Goal: Task Accomplishment & Management: Use online tool/utility

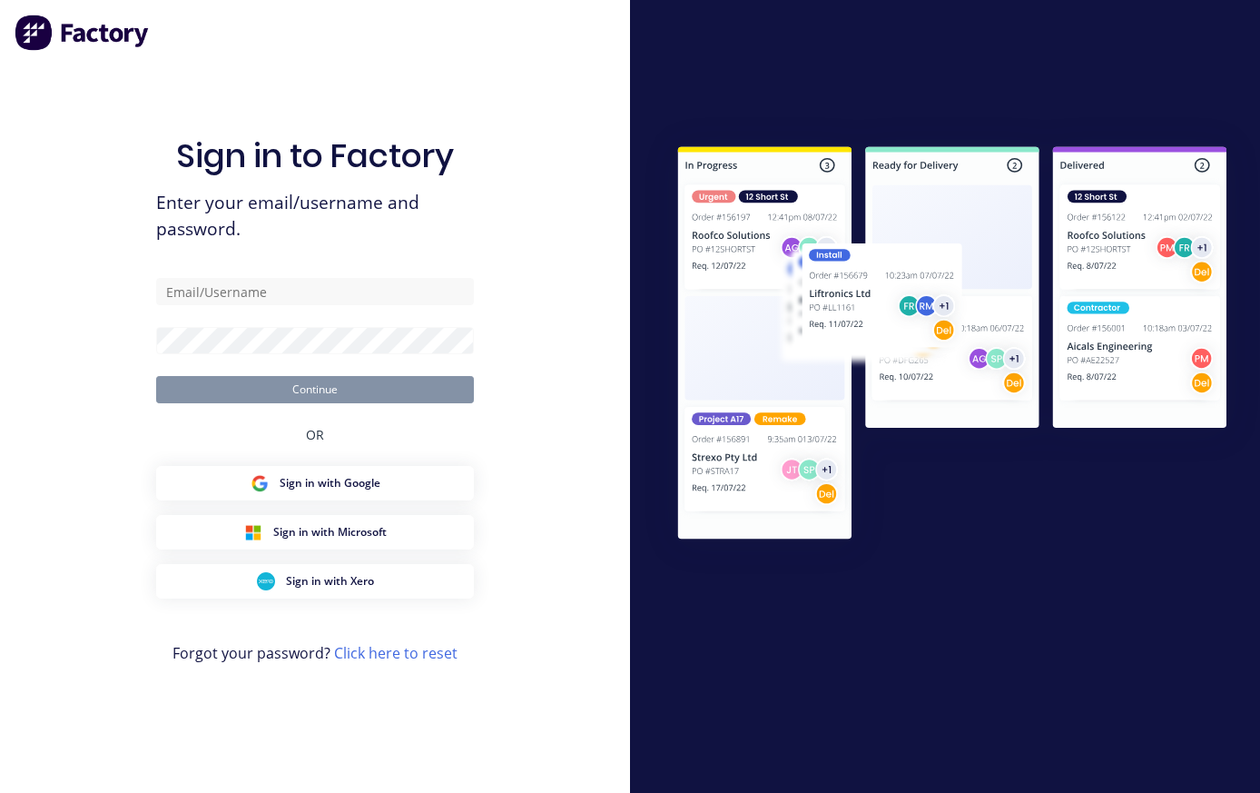
scroll to position [34, 0]
click at [226, 278] on input "text" at bounding box center [315, 291] width 318 height 27
click at [225, 278] on input "text" at bounding box center [315, 291] width 318 height 27
click at [609, 204] on div "Sign in to Factory Enter your email/username and password. Continue OR Sign in …" at bounding box center [315, 396] width 630 height 793
click at [378, 278] on input "text" at bounding box center [315, 291] width 318 height 27
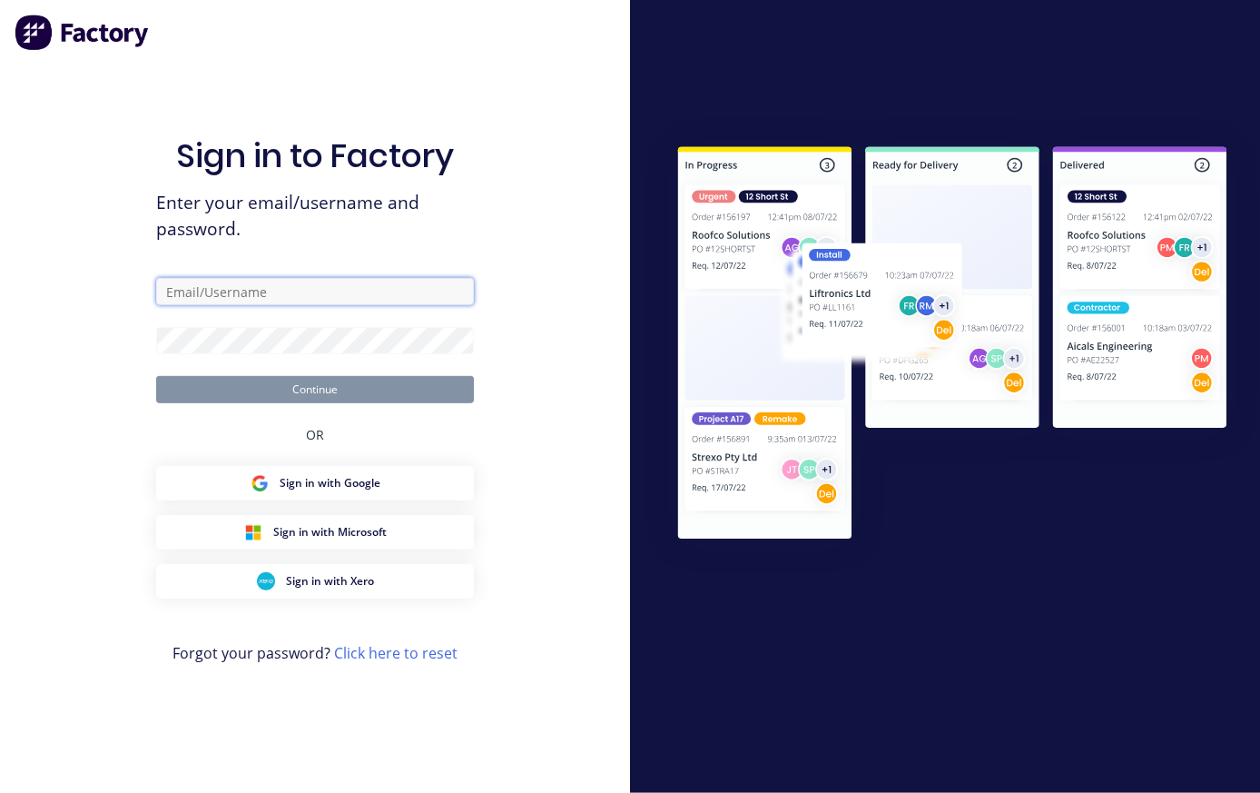
click at [293, 278] on input "text" at bounding box center [315, 291] width 318 height 27
paste input "[EMAIL_ADDRESS][DOMAIN_NAME]"
type input "[EMAIL_ADDRESS][DOMAIN_NAME]"
click at [389, 302] on form "[EMAIL_ADDRESS][DOMAIN_NAME] Continue" at bounding box center [315, 340] width 318 height 125
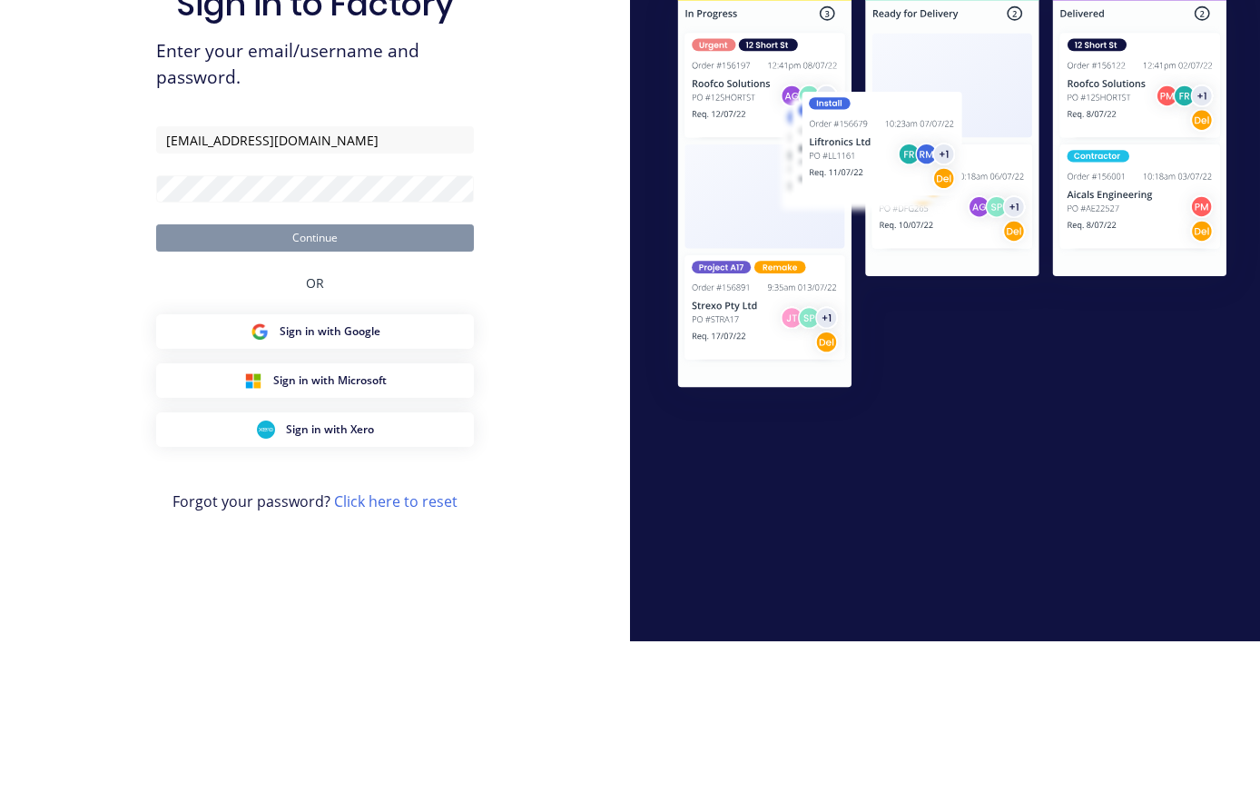
click at [579, 250] on div "Sign in to Factory Enter your email/username and password. [EMAIL_ADDRESS][DOMA…" at bounding box center [315, 396] width 630 height 793
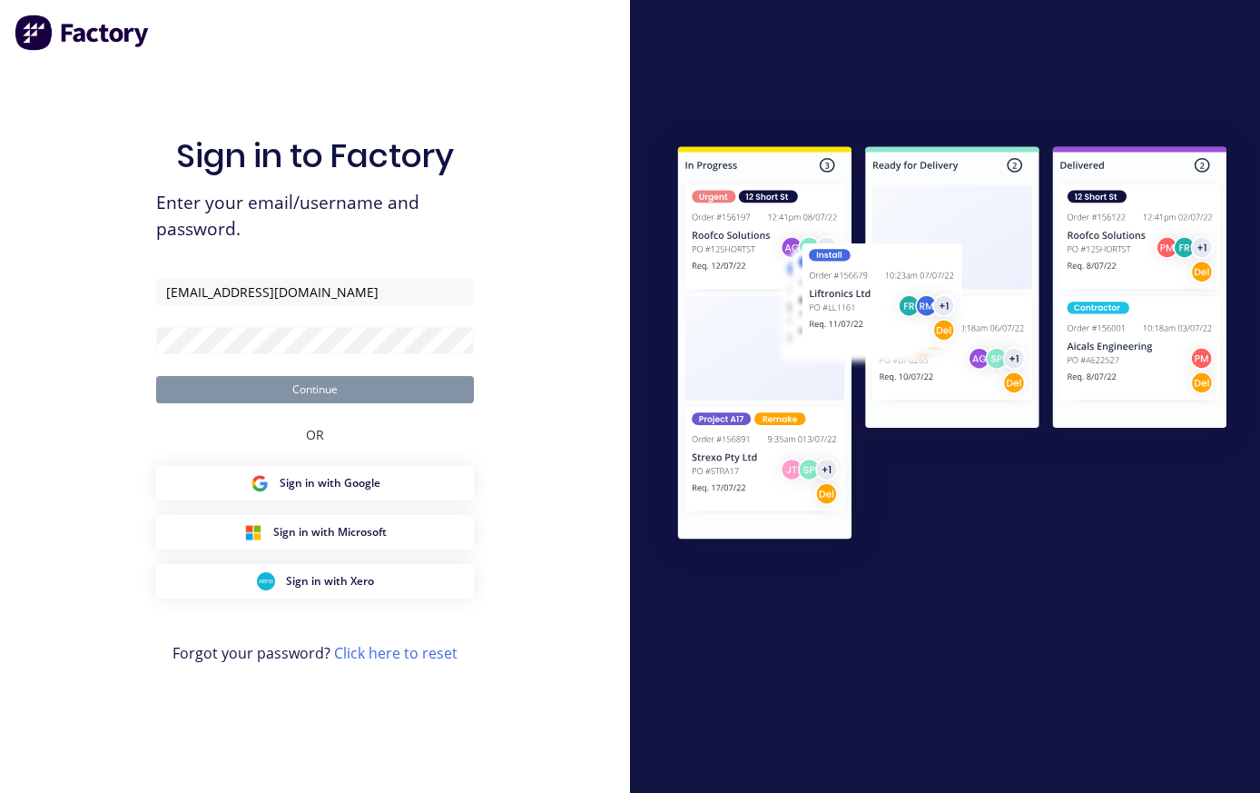
click at [310, 303] on form "[EMAIL_ADDRESS][DOMAIN_NAME] Continue" at bounding box center [315, 340] width 318 height 125
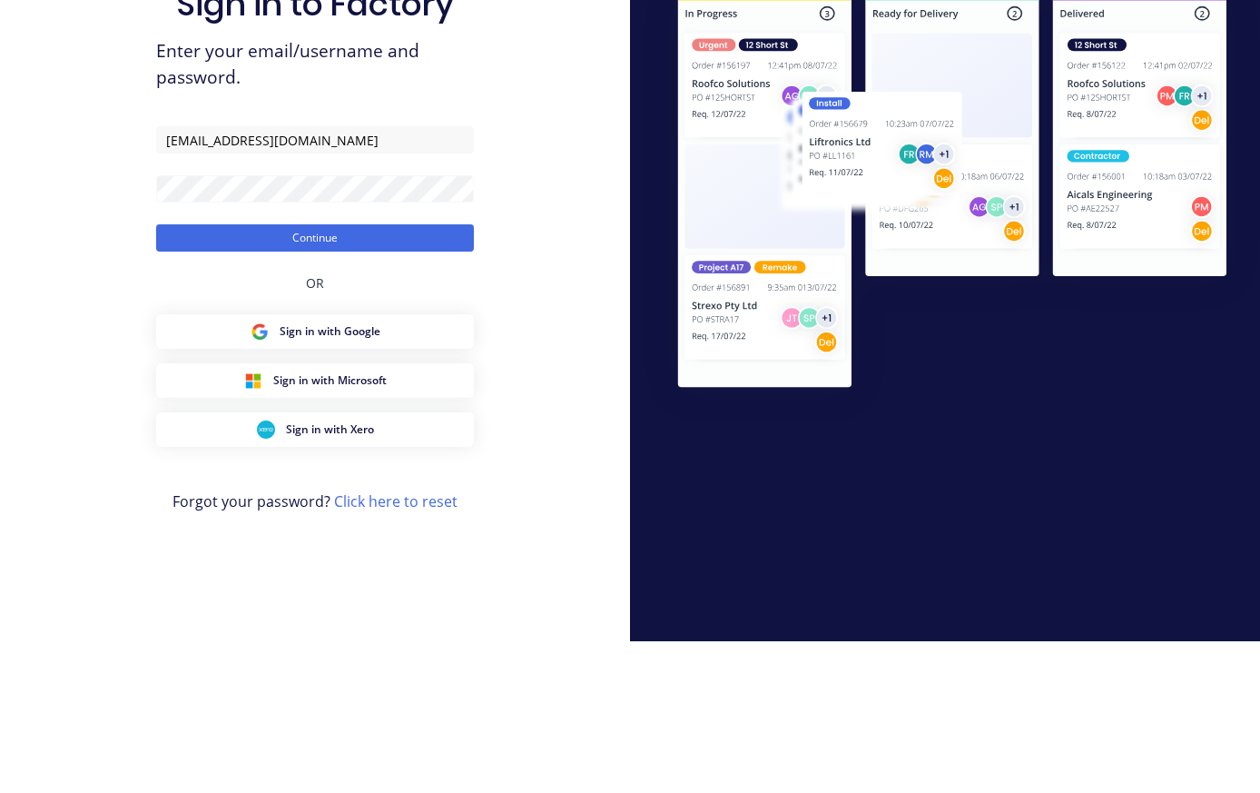
click at [415, 376] on button "Continue" at bounding box center [315, 389] width 318 height 27
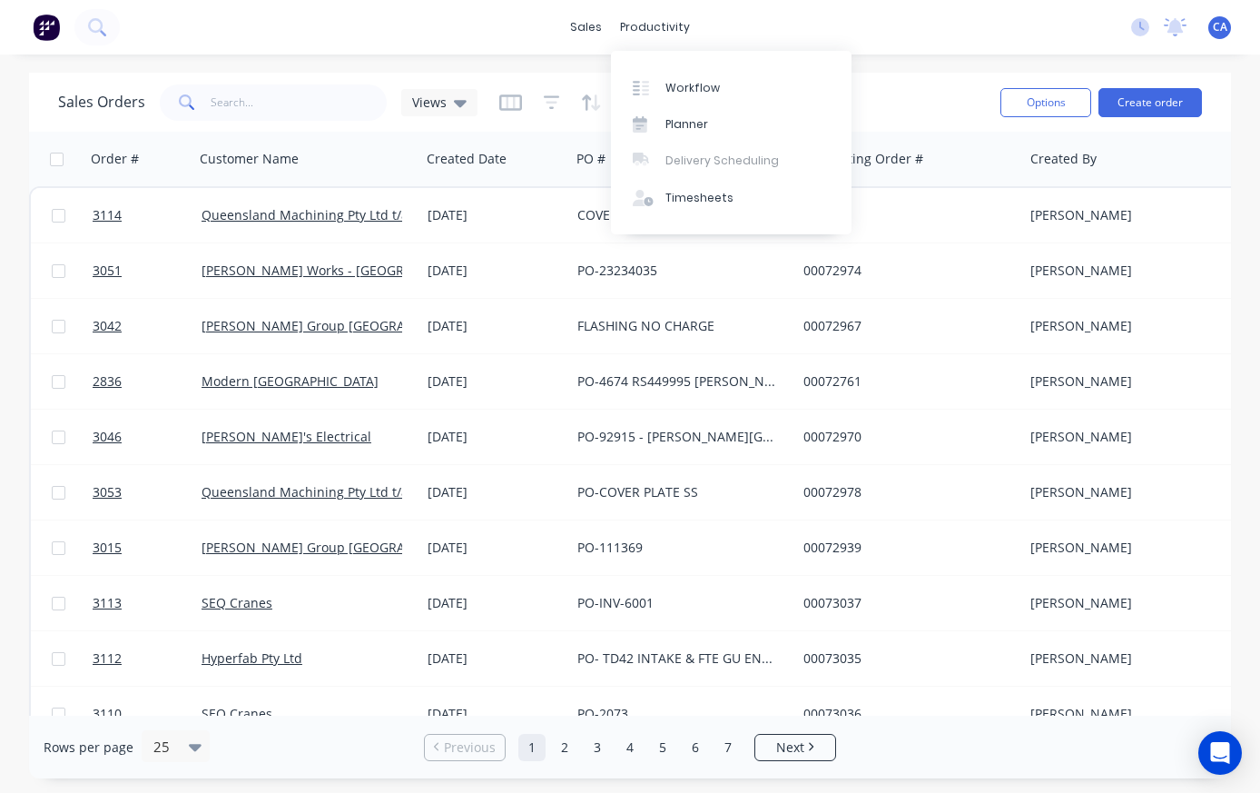
click at [749, 84] on link "Workflow" at bounding box center [731, 87] width 241 height 36
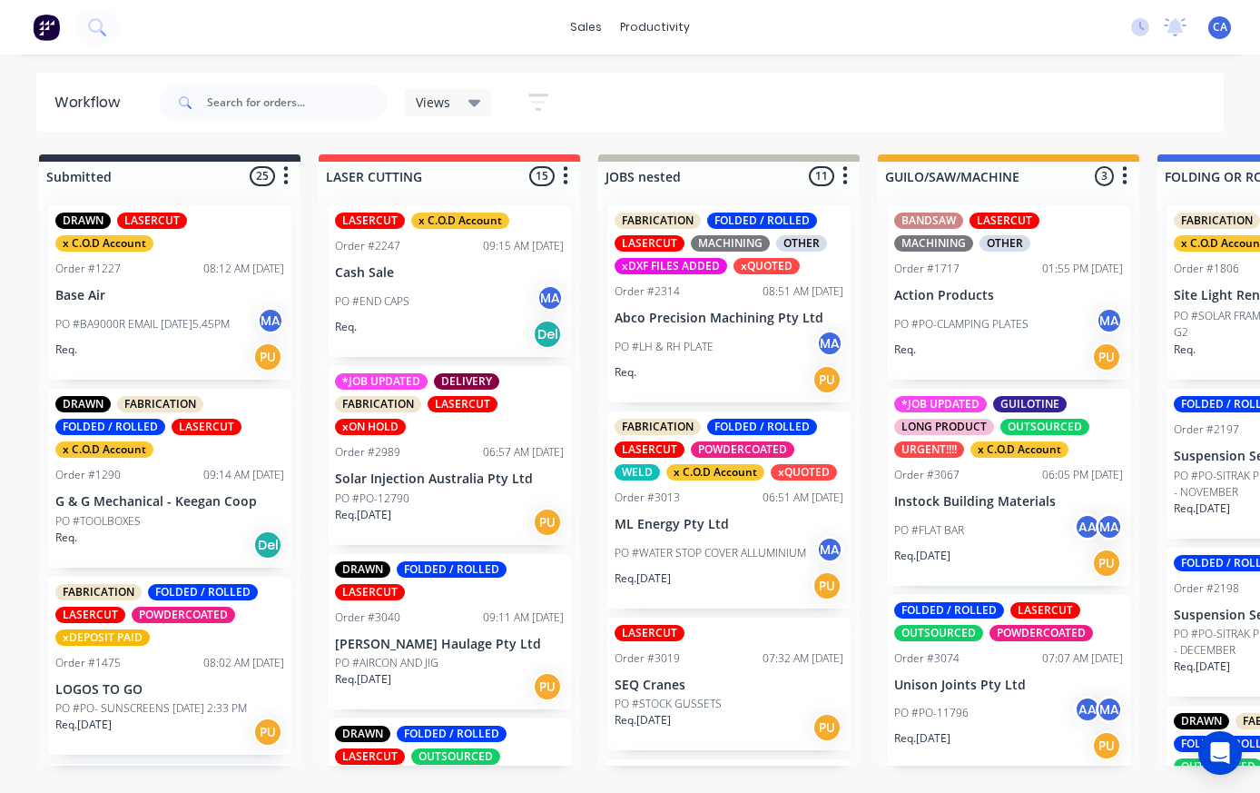
click at [718, 292] on div "Order #2314 08:51 AM [DATE]" at bounding box center [729, 291] width 229 height 16
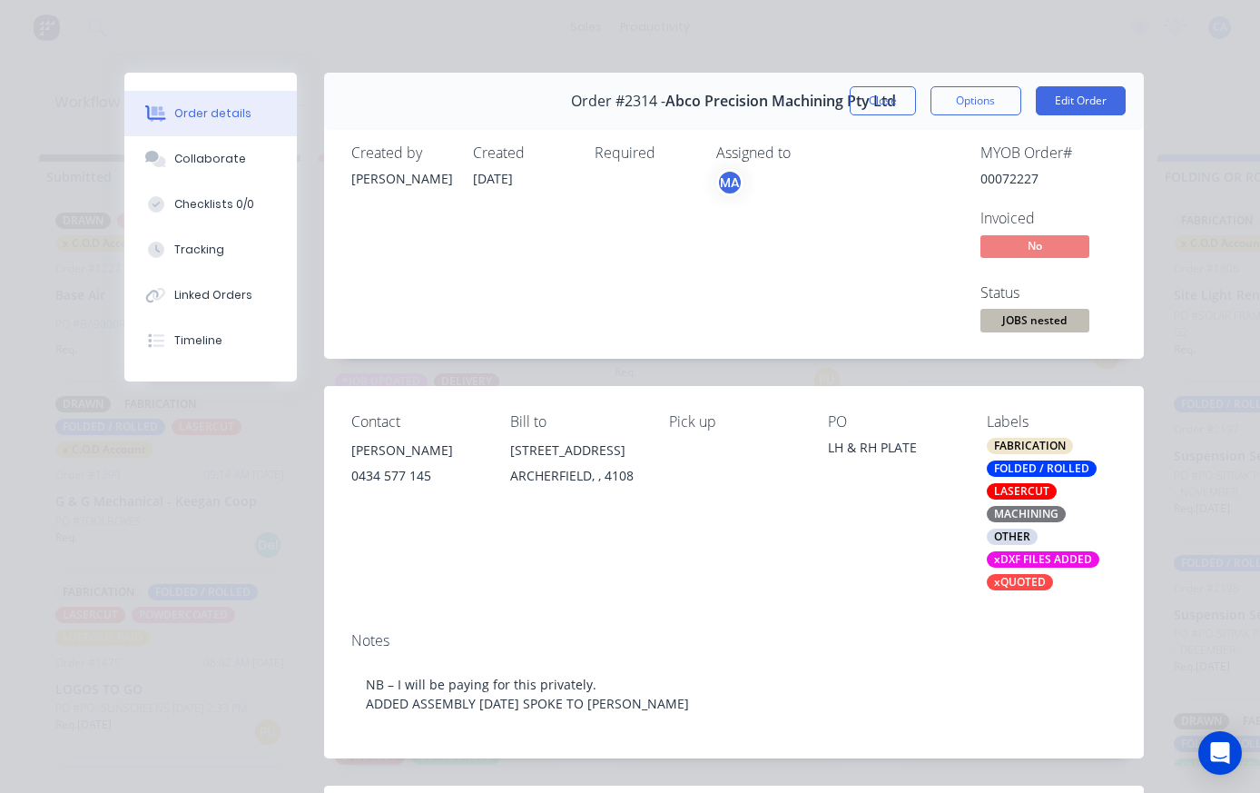
click at [252, 153] on button "Collaborate" at bounding box center [210, 158] width 172 height 45
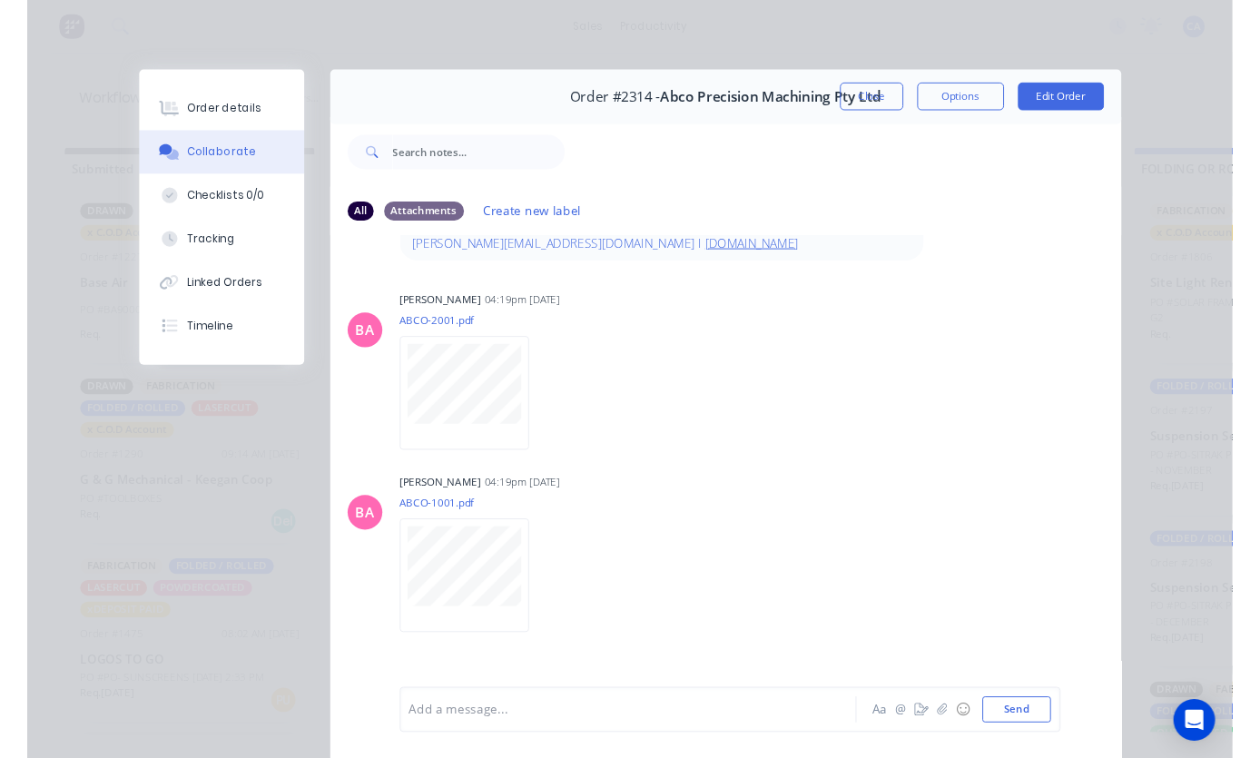
scroll to position [452, 0]
